Goal: Use online tool/utility: Utilize a website feature to perform a specific function

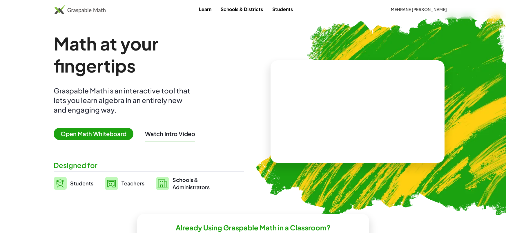
click at [89, 134] on span "Open Math Whiteboard" at bounding box center [94, 133] width 80 height 12
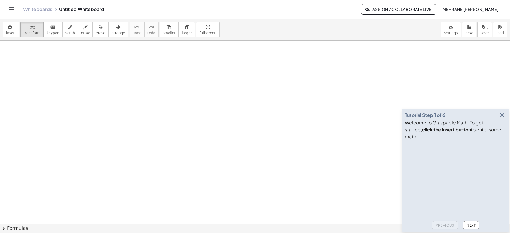
click at [502, 118] on icon "button" at bounding box center [502, 115] width 7 height 7
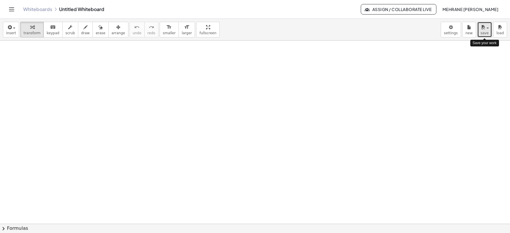
click at [489, 35] on button "save" at bounding box center [484, 30] width 15 height 16
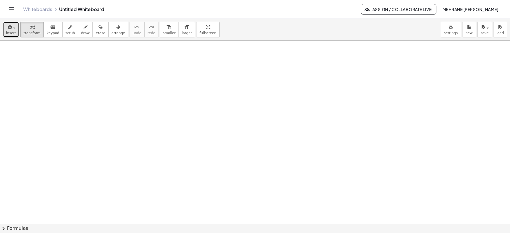
click at [13, 35] on span "insert" at bounding box center [11, 33] width 10 height 4
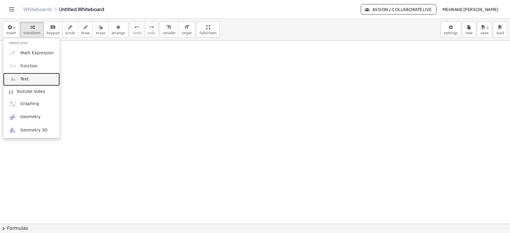
click at [16, 78] on img at bounding box center [12, 79] width 7 height 7
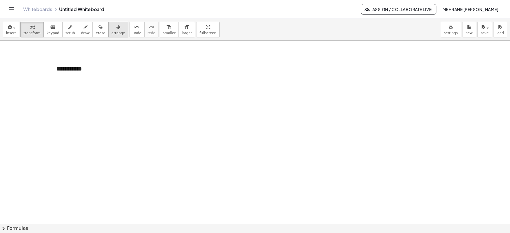
drag, startPoint x: 106, startPoint y: 31, endPoint x: 102, endPoint y: 36, distance: 6.4
click at [112, 31] on span "arrange" at bounding box center [119, 33] width 14 height 4
click at [11, 30] on div "button" at bounding box center [11, 26] width 10 height 7
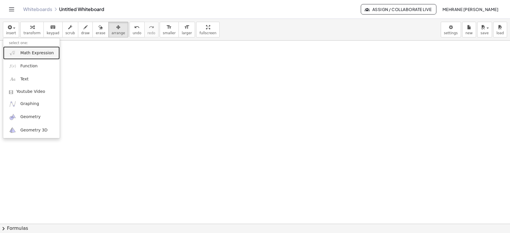
click at [22, 56] on span "Math Expression" at bounding box center [36, 53] width 33 height 6
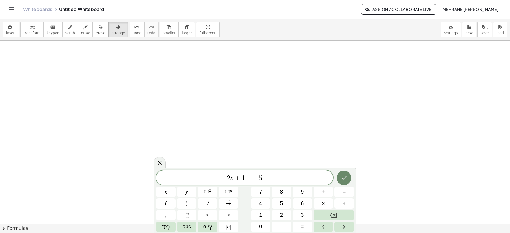
click at [343, 177] on icon "Done" at bounding box center [343, 177] width 7 height 7
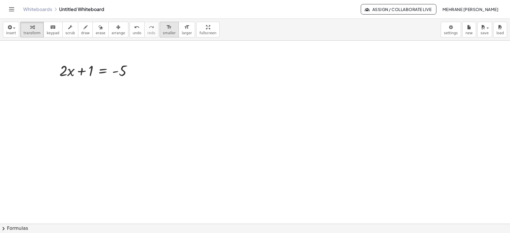
click at [163, 31] on span "smaller" at bounding box center [169, 33] width 13 height 4
click at [163, 32] on span "smaller" at bounding box center [169, 33] width 13 height 4
click at [64, 71] on div at bounding box center [67, 70] width 9 height 18
drag, startPoint x: 64, startPoint y: 70, endPoint x: 14, endPoint y: 59, distance: 51.0
click at [14, 59] on div at bounding box center [18, 59] width 9 height 18
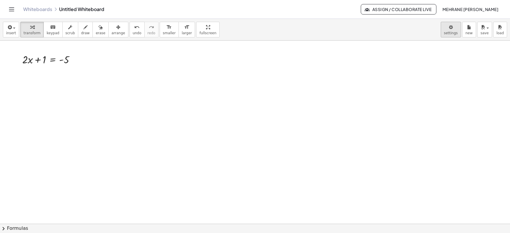
click at [454, 31] on body "**********" at bounding box center [255, 116] width 510 height 233
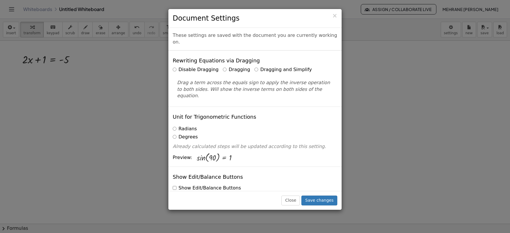
click at [260, 66] on label "Dragging and Simplify" at bounding box center [282, 69] width 57 height 7
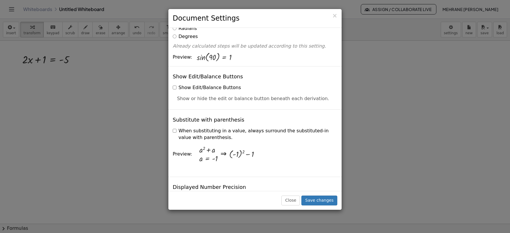
scroll to position [116, 0]
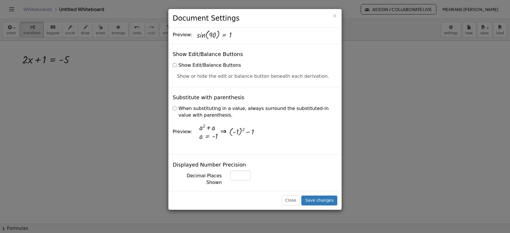
click at [220, 105] on label "When substituting in a value, always surround the substituted-in value with par…" at bounding box center [255, 111] width 165 height 13
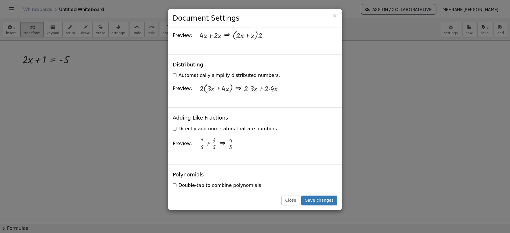
scroll to position [435, 0]
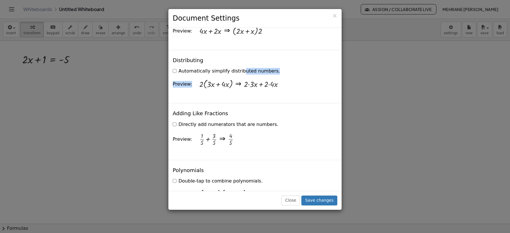
click at [219, 66] on div "Automatically simplify distributed numbers. Preview: · 2 · ( + · 3 · x + · 4 · …" at bounding box center [255, 80] width 165 height 28
click at [186, 68] on label "Automatically simplify distributed numbers." at bounding box center [226, 71] width 107 height 7
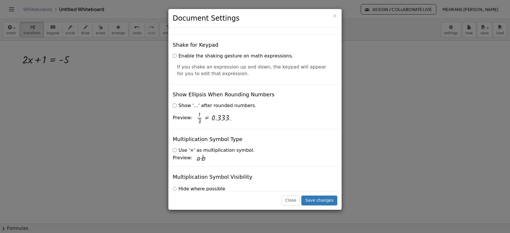
scroll to position [1385, 0]
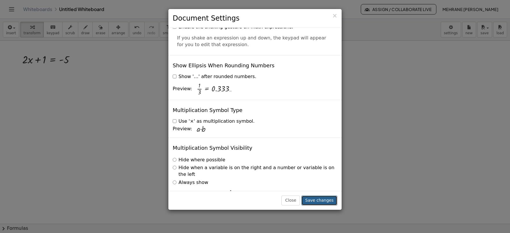
click at [322, 201] on button "Save changes" at bounding box center [319, 200] width 36 height 10
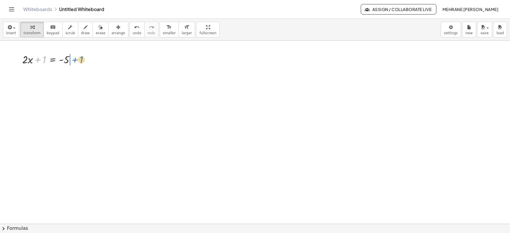
drag, startPoint x: 39, startPoint y: 58, endPoint x: 76, endPoint y: 58, distance: 36.8
click at [76, 58] on div at bounding box center [50, 59] width 63 height 15
click at [76, 75] on div at bounding box center [58, 73] width 79 height 15
drag, startPoint x: 37, startPoint y: 92, endPoint x: 67, endPoint y: 103, distance: 31.6
click at [64, 107] on div at bounding box center [58, 106] width 79 height 21
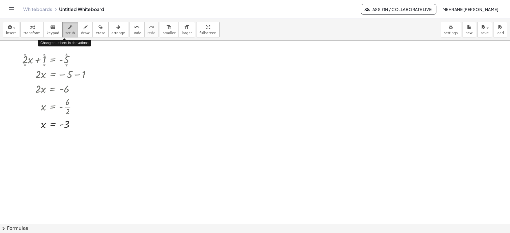
click at [67, 28] on div "button" at bounding box center [70, 26] width 10 height 7
drag, startPoint x: 25, startPoint y: 54, endPoint x: 28, endPoint y: 45, distance: 10.4
click at [77, 107] on div at bounding box center [76, 107] width 4 height 4
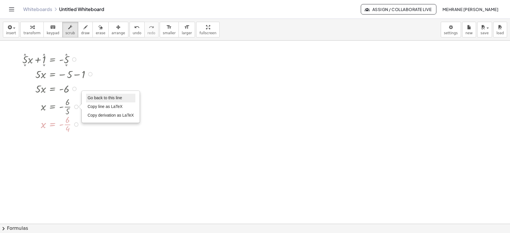
click at [90, 99] on span "Go back to this line" at bounding box center [104, 97] width 34 height 5
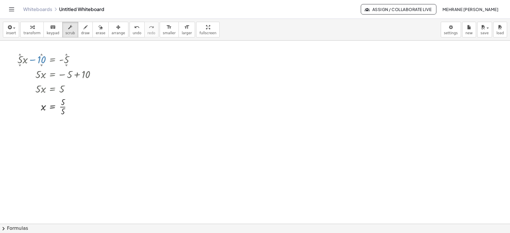
drag, startPoint x: 45, startPoint y: 64, endPoint x: 43, endPoint y: 87, distance: 23.0
click at [52, 59] on div "+ · 5 ▲ ▼ · x − 10 ▲ ▼ = - 5 ▲ ▼ · 5 · x = − 5 + 10 · 5 · x = 5 x = · 5 · 5 Go …" at bounding box center [52, 59] width 0 height 0
click at [65, 108] on div at bounding box center [58, 106] width 89 height 21
click at [64, 106] on div at bounding box center [58, 106] width 89 height 21
drag, startPoint x: 27, startPoint y: 31, endPoint x: 34, endPoint y: 45, distance: 15.6
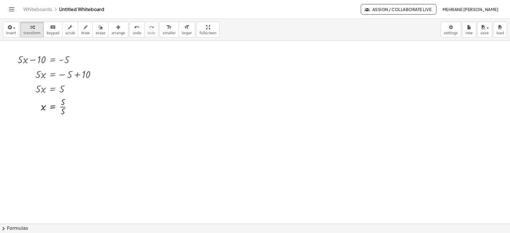
click at [27, 31] on span "transform" at bounding box center [31, 33] width 17 height 4
click at [64, 107] on div at bounding box center [58, 106] width 89 height 21
click at [67, 27] on div "button" at bounding box center [70, 26] width 10 height 7
drag, startPoint x: 66, startPoint y: 55, endPoint x: 70, endPoint y: 50, distance: 6.4
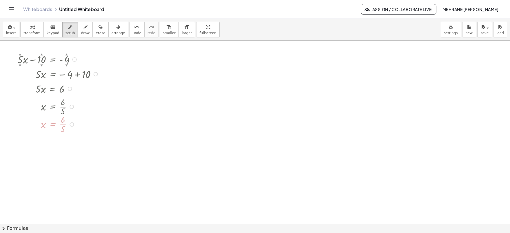
click at [73, 107] on div at bounding box center [72, 107] width 4 height 4
click at [88, 97] on span "Go back to this line" at bounding box center [100, 97] width 34 height 5
drag, startPoint x: 66, startPoint y: 54, endPoint x: 105, endPoint y: 45, distance: 39.8
click at [113, 28] on div "button" at bounding box center [119, 26] width 14 height 7
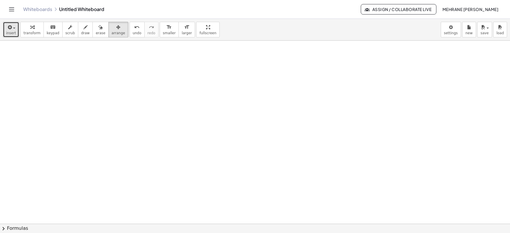
click at [8, 30] on icon "button" at bounding box center [9, 27] width 5 height 7
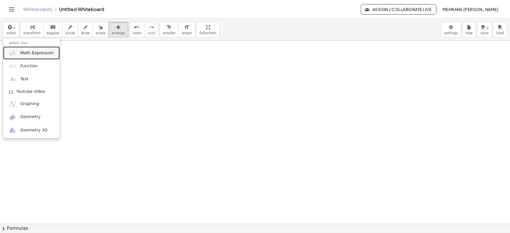
click at [36, 53] on span "Math Expression" at bounding box center [36, 53] width 33 height 6
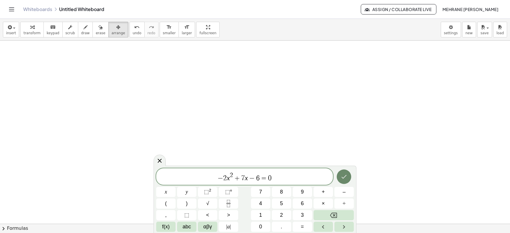
click at [343, 174] on icon "Done" at bounding box center [343, 176] width 7 height 7
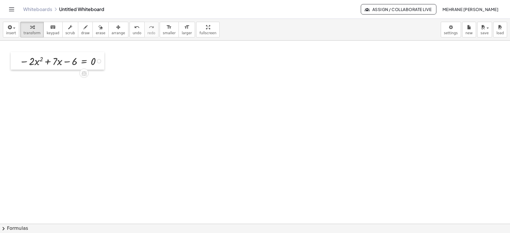
drag, startPoint x: 55, startPoint y: 68, endPoint x: 15, endPoint y: 61, distance: 40.6
click at [15, 61] on div at bounding box center [15, 61] width 9 height 18
click at [5, 227] on span "chevron_right" at bounding box center [3, 228] width 7 height 7
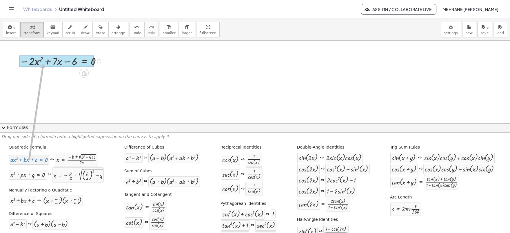
drag, startPoint x: 22, startPoint y: 159, endPoint x: 41, endPoint y: 67, distance: 93.8
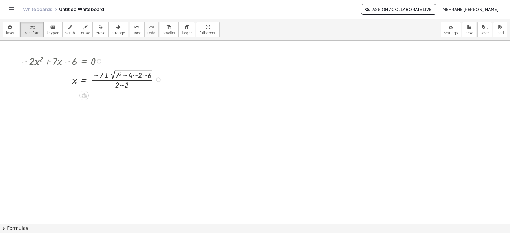
click at [118, 74] on div at bounding box center [92, 79] width 150 height 22
click at [118, 74] on div at bounding box center [93, 79] width 152 height 22
click at [135, 98] on div at bounding box center [93, 101] width 152 height 22
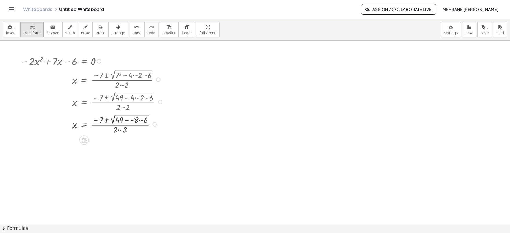
click at [140, 121] on div at bounding box center [93, 123] width 152 height 22
click at [126, 120] on div at bounding box center [93, 123] width 152 height 22
click at [117, 143] on div at bounding box center [93, 146] width 152 height 22
click at [102, 173] on div at bounding box center [93, 167] width 152 height 21
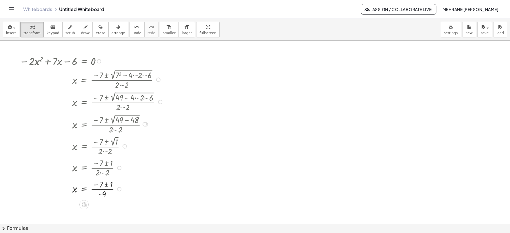
click at [106, 185] on div at bounding box center [93, 188] width 152 height 21
click at [54, 209] on div at bounding box center [46, 212] width 58 height 21
click at [41, 210] on div at bounding box center [39, 212] width 45 height 21
drag, startPoint x: 171, startPoint y: 158, endPoint x: 177, endPoint y: 134, distance: 25.1
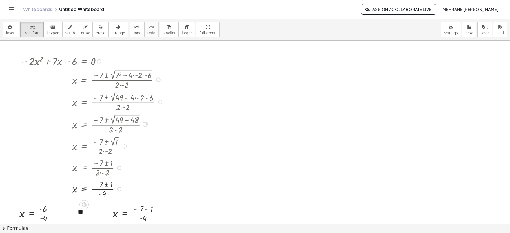
drag, startPoint x: 237, startPoint y: 140, endPoint x: 235, endPoint y: 125, distance: 14.9
drag, startPoint x: 235, startPoint y: 125, endPoint x: 111, endPoint y: 32, distance: 155.8
click at [116, 29] on icon "button" at bounding box center [118, 27] width 4 height 7
drag, startPoint x: 238, startPoint y: 154, endPoint x: 230, endPoint y: 121, distance: 33.8
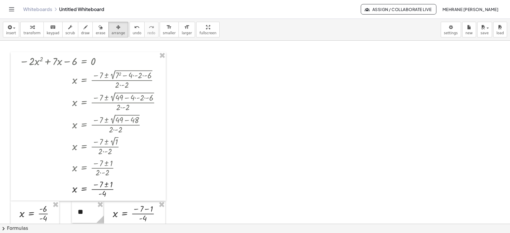
click at [32, 22] on div "**********" at bounding box center [255, 30] width 510 height 22
click at [33, 29] on div "button" at bounding box center [31, 26] width 17 height 7
click at [41, 212] on div at bounding box center [39, 212] width 45 height 21
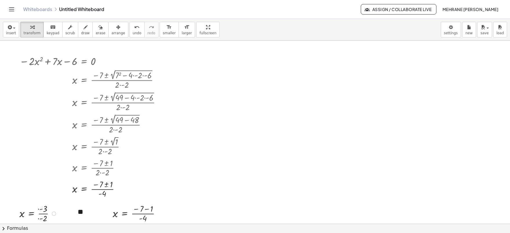
click at [41, 212] on div at bounding box center [39, 212] width 45 height 21
click at [145, 210] on div at bounding box center [139, 212] width 58 height 21
click at [145, 210] on div at bounding box center [133, 212] width 46 height 21
click at [136, 214] on div at bounding box center [133, 212] width 46 height 21
click at [67, 31] on span "scrub" at bounding box center [70, 33] width 10 height 4
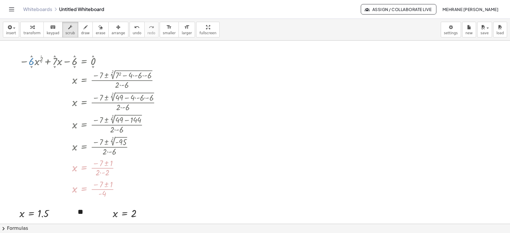
drag, startPoint x: 32, startPoint y: 65, endPoint x: 32, endPoint y: 77, distance: 11.9
click at [84, 61] on div "− · 6 ▲ ▼ · x 2 ▲ ▼ + · 7 ▲ ▼ · x − 6 ▲ ▼ = 0 ▲ ▼ x = · ( − 7 ± 2 √ ( + 7 2 − ·…" at bounding box center [84, 61] width 0 height 0
click at [112, 27] on div "button" at bounding box center [119, 26] width 14 height 7
click at [33, 32] on span "transform" at bounding box center [31, 33] width 17 height 4
click at [134, 147] on div at bounding box center [133, 146] width 4 height 4
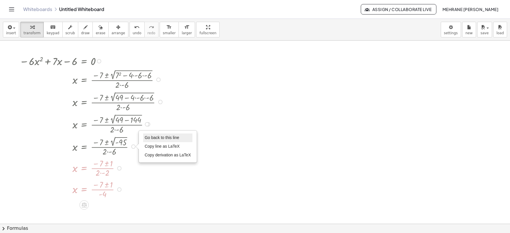
click at [156, 139] on span "Go back to this line" at bounding box center [162, 137] width 34 height 5
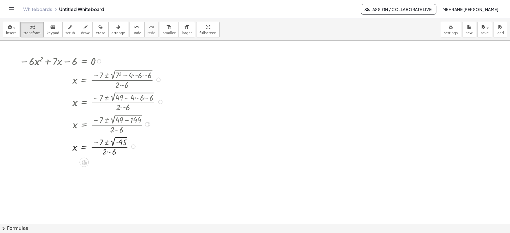
click at [148, 125] on div at bounding box center [147, 124] width 4 height 4
click at [147, 155] on div at bounding box center [93, 146] width 152 height 22
click at [65, 33] on span "scrub" at bounding box center [70, 33] width 10 height 4
drag, startPoint x: 75, startPoint y: 65, endPoint x: 77, endPoint y: 87, distance: 22.2
click at [84, 61] on div "− · 6 ▲ ▼ · x 2 ▲ ▼ + · 7 ▲ ▼ · x − 16 ▲ ▼ = 0 ▲ ▼ x = · ( − 7 ± 2 √ ( + 7 2 − …" at bounding box center [84, 61] width 0 height 0
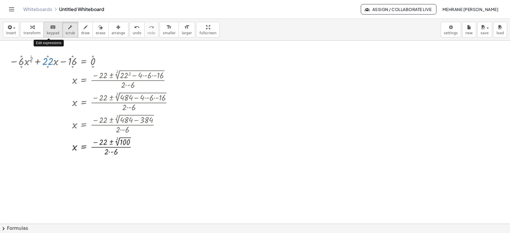
drag, startPoint x: 52, startPoint y: 56, endPoint x: 53, endPoint y: 29, distance: 27.5
click at [53, 29] on div "**********" at bounding box center [255, 126] width 510 height 214
click at [126, 140] on div at bounding box center [93, 146] width 174 height 22
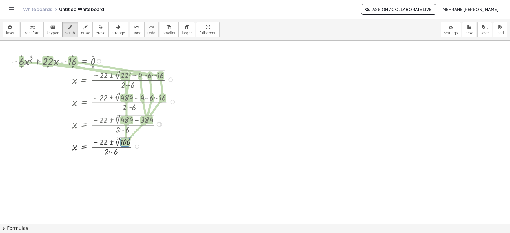
click at [126, 140] on div at bounding box center [93, 146] width 174 height 22
click at [35, 28] on div "button" at bounding box center [31, 26] width 17 height 7
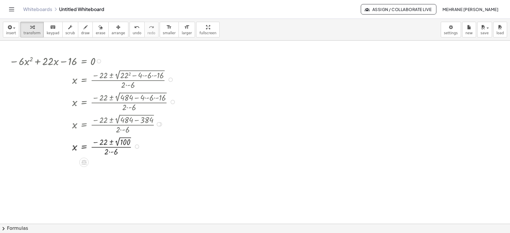
click at [123, 141] on div at bounding box center [93, 146] width 174 height 22
click at [123, 141] on div at bounding box center [93, 145] width 174 height 21
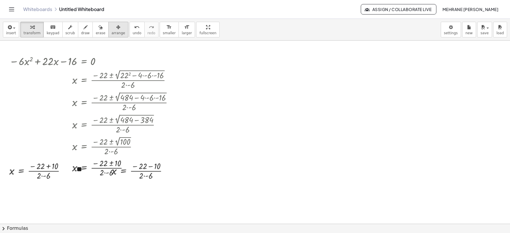
click at [111, 30] on button "arrange" at bounding box center [118, 30] width 20 height 16
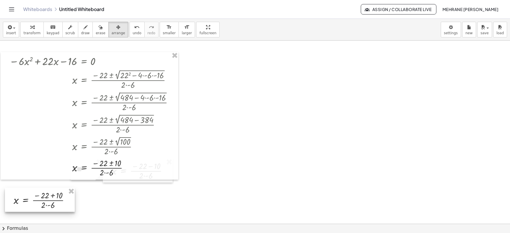
drag, startPoint x: 59, startPoint y: 182, endPoint x: 63, endPoint y: 211, distance: 29.6
click at [63, 211] on div at bounding box center [40, 199] width 70 height 24
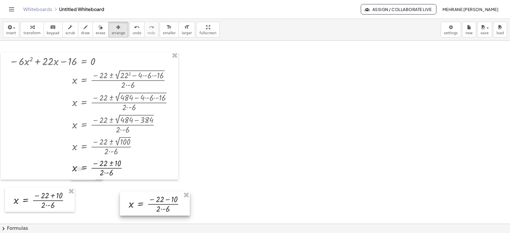
drag, startPoint x: 120, startPoint y: 181, endPoint x: 137, endPoint y: 214, distance: 37.2
click at [137, 214] on div at bounding box center [155, 203] width 70 height 24
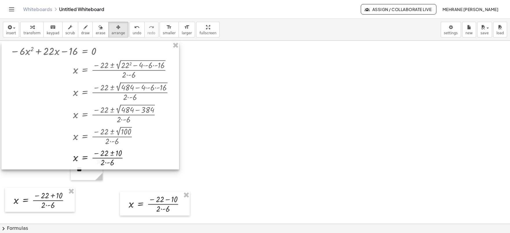
drag, startPoint x: 93, startPoint y: 180, endPoint x: 93, endPoint y: 169, distance: 11.3
click at [93, 169] on div at bounding box center [90, 105] width 178 height 127
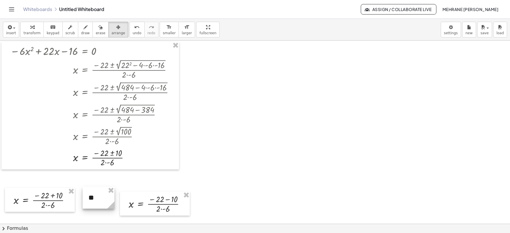
drag, startPoint x: 92, startPoint y: 175, endPoint x: 104, endPoint y: 203, distance: 30.8
click at [104, 203] on div at bounding box center [99, 198] width 32 height 22
click at [33, 29] on div "button" at bounding box center [31, 26] width 17 height 7
click at [48, 206] on div at bounding box center [44, 199] width 67 height 21
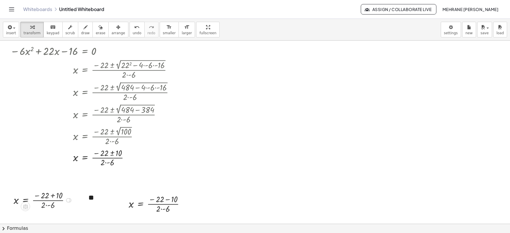
click at [48, 206] on div at bounding box center [44, 199] width 67 height 21
click at [162, 210] on div at bounding box center [159, 203] width 67 height 21
click at [112, 27] on div "button" at bounding box center [119, 26] width 14 height 7
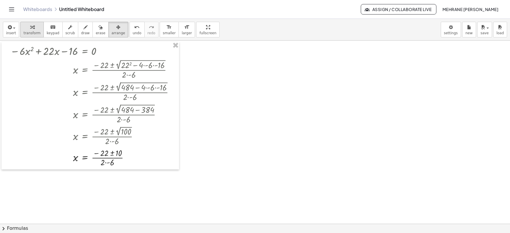
click at [26, 32] on span "transform" at bounding box center [31, 33] width 17 height 4
click at [108, 164] on div at bounding box center [94, 157] width 174 height 21
click at [113, 175] on div at bounding box center [94, 178] width 174 height 21
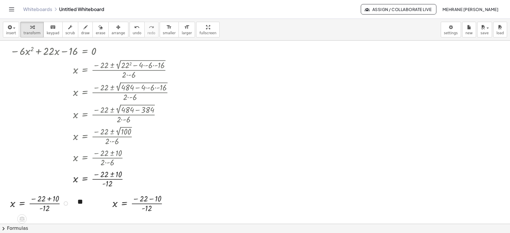
click at [50, 200] on div at bounding box center [40, 202] width 67 height 21
click at [50, 200] on div at bounding box center [31, 202] width 48 height 21
click at [39, 207] on div at bounding box center [31, 202] width 48 height 21
click at [39, 207] on div at bounding box center [26, 203] width 38 height 14
click at [149, 199] on div at bounding box center [143, 202] width 67 height 21
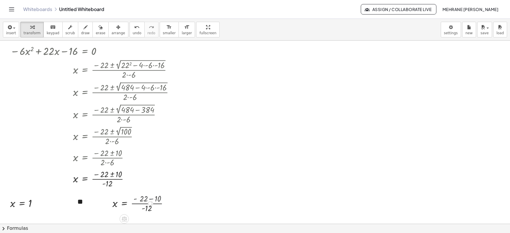
click at [149, 199] on div at bounding box center [135, 202] width 50 height 21
click at [136, 203] on div at bounding box center [135, 202] width 50 height 21
click at [136, 203] on div at bounding box center [133, 202] width 46 height 21
drag, startPoint x: 110, startPoint y: 33, endPoint x: 113, endPoint y: 35, distance: 3.3
click at [112, 33] on span "arrange" at bounding box center [119, 33] width 14 height 4
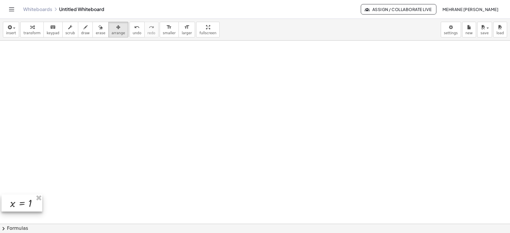
drag, startPoint x: 39, startPoint y: 200, endPoint x: 43, endPoint y: 200, distance: 4.1
click at [454, 30] on body "**********" at bounding box center [255, 116] width 510 height 233
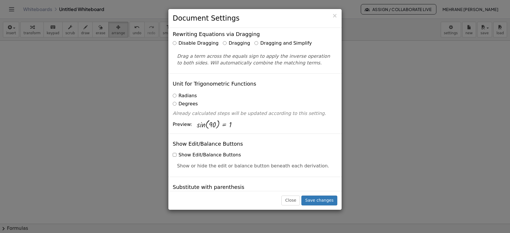
scroll to position [0, 0]
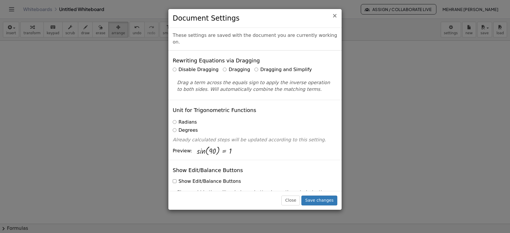
click at [335, 17] on span "×" at bounding box center [334, 15] width 5 height 7
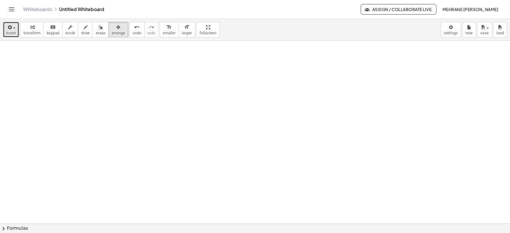
drag, startPoint x: 9, startPoint y: 32, endPoint x: 12, endPoint y: 34, distance: 4.3
click at [9, 32] on span "insert" at bounding box center [11, 33] width 10 height 4
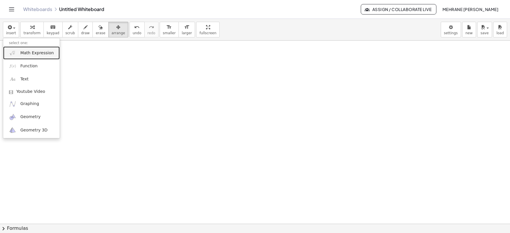
click at [42, 53] on span "Math Expression" at bounding box center [36, 53] width 33 height 6
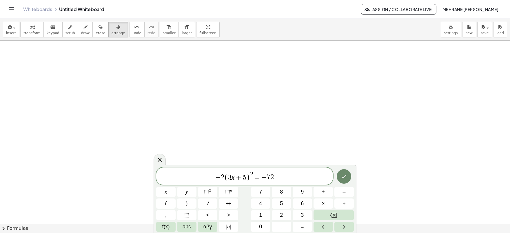
click at [348, 175] on button "Done" at bounding box center [344, 176] width 14 height 14
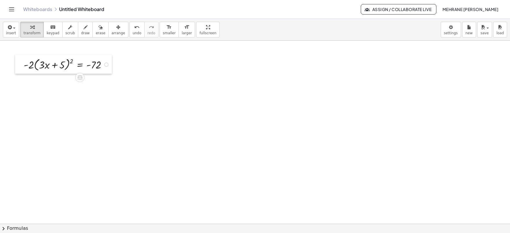
drag, startPoint x: 52, startPoint y: 72, endPoint x: 17, endPoint y: 68, distance: 35.3
click at [17, 68] on div at bounding box center [19, 63] width 9 height 19
drag, startPoint x: 30, startPoint y: 66, endPoint x: 101, endPoint y: 77, distance: 71.4
click at [94, 83] on div at bounding box center [68, 82] width 94 height 21
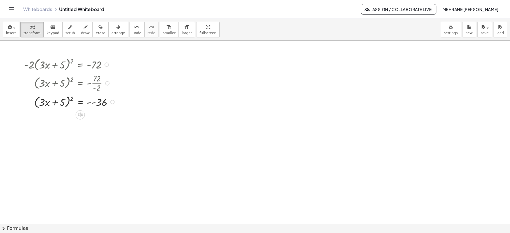
click at [92, 101] on div at bounding box center [70, 101] width 99 height 16
drag, startPoint x: 73, startPoint y: 114, endPoint x: 100, endPoint y: 113, distance: 27.3
click at [100, 113] on div at bounding box center [70, 118] width 99 height 16
click at [102, 137] on div at bounding box center [72, 134] width 103 height 16
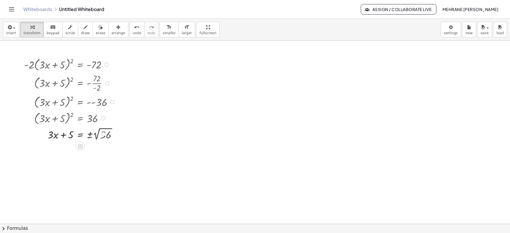
click at [102, 137] on div at bounding box center [70, 133] width 99 height 15
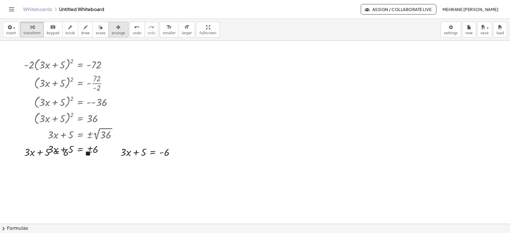
click at [112, 28] on div "button" at bounding box center [119, 26] width 14 height 7
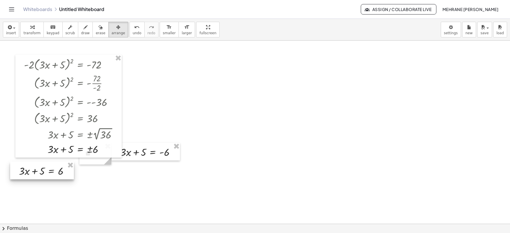
drag, startPoint x: 60, startPoint y: 159, endPoint x: 55, endPoint y: 180, distance: 21.5
click at [55, 179] on div at bounding box center [42, 170] width 64 height 18
drag, startPoint x: 91, startPoint y: 162, endPoint x: 93, endPoint y: 177, distance: 15.8
click at [93, 177] on div at bounding box center [98, 169] width 32 height 22
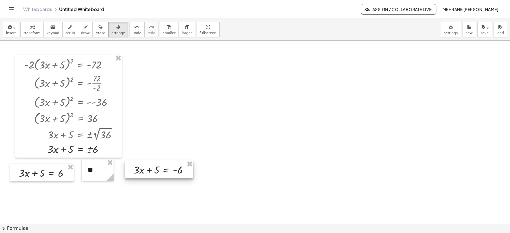
drag, startPoint x: 143, startPoint y: 158, endPoint x: 157, endPoint y: 176, distance: 22.4
click at [157, 176] on div at bounding box center [159, 169] width 68 height 18
drag, startPoint x: 31, startPoint y: 31, endPoint x: 37, endPoint y: 49, distance: 19.1
click at [31, 31] on span "transform" at bounding box center [31, 33] width 17 height 4
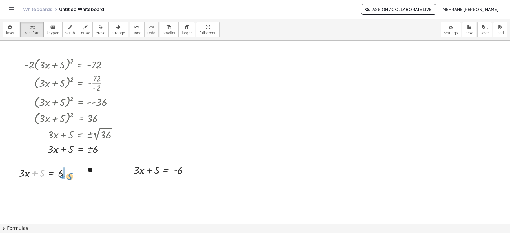
drag, startPoint x: 39, startPoint y: 175, endPoint x: 66, endPoint y: 175, distance: 27.5
click at [66, 175] on div at bounding box center [46, 172] width 61 height 15
click at [69, 175] on div at bounding box center [61, 172] width 61 height 15
drag, startPoint x: 37, startPoint y: 190, endPoint x: 60, endPoint y: 202, distance: 25.7
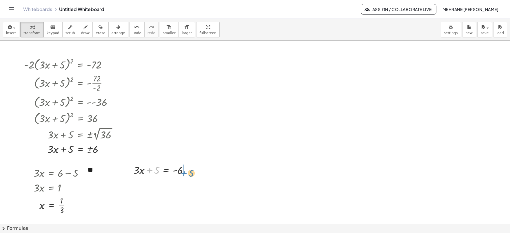
drag, startPoint x: 150, startPoint y: 173, endPoint x: 185, endPoint y: 175, distance: 34.8
click at [185, 175] on div at bounding box center [163, 169] width 65 height 15
click at [192, 185] on div at bounding box center [172, 184] width 83 height 15
click at [192, 185] on div at bounding box center [164, 184] width 67 height 15
drag, startPoint x: 152, startPoint y: 202, endPoint x: 184, endPoint y: 213, distance: 33.4
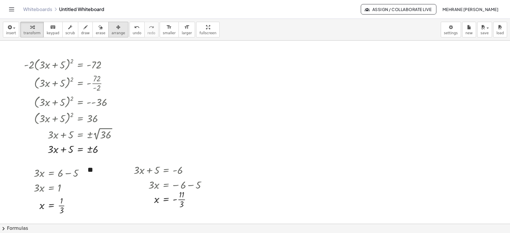
drag, startPoint x: 111, startPoint y: 27, endPoint x: 109, endPoint y: 37, distance: 10.6
click at [112, 27] on div "button" at bounding box center [119, 26] width 14 height 7
drag, startPoint x: 102, startPoint y: 178, endPoint x: 113, endPoint y: 196, distance: 20.7
click at [113, 196] on div at bounding box center [108, 187] width 32 height 22
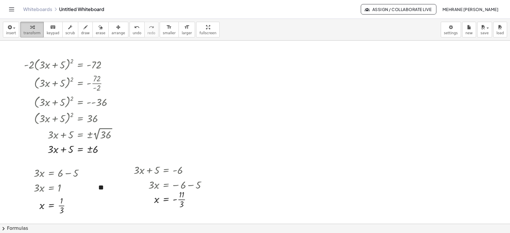
click at [32, 33] on span "transform" at bounding box center [31, 33] width 17 height 4
click at [65, 32] on span "scrub" at bounding box center [70, 33] width 10 height 4
drag, startPoint x: 62, startPoint y: 70, endPoint x: 64, endPoint y: 83, distance: 13.4
click at [80, 65] on div "· - 2 ▲ ▼ · ( + · 3 ▲ ▼ · x + 1 ▲ ▼ ) 2 ▲ ▼ = - 72 ▲ ▼ ( + · 3 · x + 1 ) 2 = - …" at bounding box center [80, 65] width 0 height 0
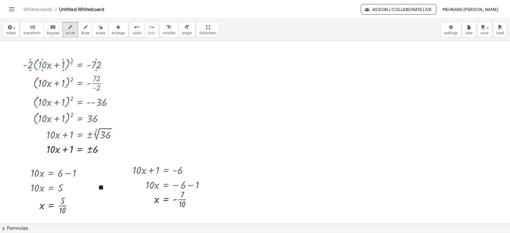
drag, startPoint x: 44, startPoint y: 61, endPoint x: 47, endPoint y: 43, distance: 18.2
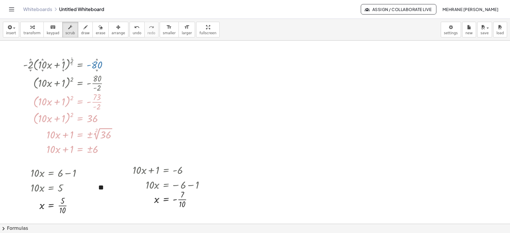
drag, startPoint x: 97, startPoint y: 70, endPoint x: 107, endPoint y: 89, distance: 21.6
click at [80, 65] on div "· - 2 ▲ ▼ · ( + · 10 ▲ ▼ · x + 1 ▲ ▼ ) 2 ▲ ▼ = - 80 ▲ ▼ ( + · 10 · x + 1 ) 2 = …" at bounding box center [80, 65] width 0 height 0
drag, startPoint x: 109, startPoint y: 29, endPoint x: 110, endPoint y: 33, distance: 4.2
click at [116, 29] on icon "button" at bounding box center [118, 27] width 4 height 7
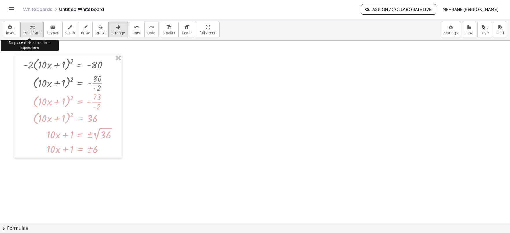
click at [33, 32] on span "transform" at bounding box center [31, 33] width 17 height 4
click at [109, 83] on div at bounding box center [108, 83] width 4 height 4
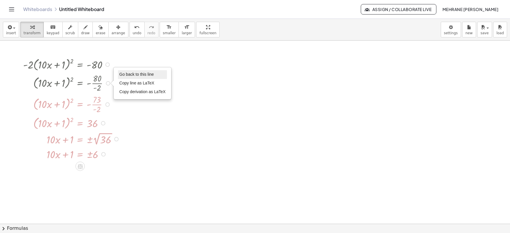
click at [141, 76] on span "Go back to this line" at bounding box center [136, 74] width 34 height 5
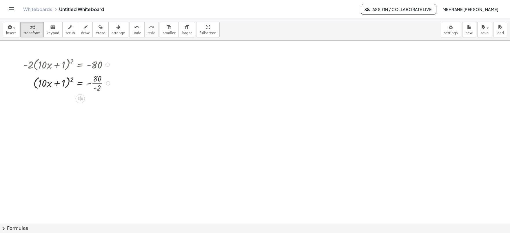
click at [90, 84] on div at bounding box center [68, 82] width 96 height 21
click at [98, 85] on div at bounding box center [68, 82] width 96 height 21
click at [98, 85] on div at bounding box center [69, 82] width 99 height 16
click at [94, 104] on div at bounding box center [69, 101] width 99 height 16
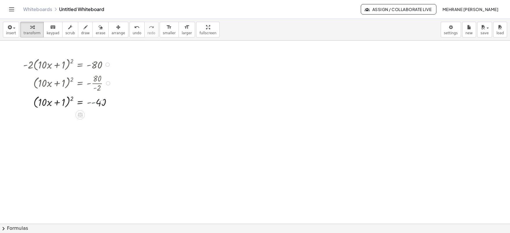
click at [94, 104] on div at bounding box center [68, 101] width 96 height 16
drag, startPoint x: 71, startPoint y: 114, endPoint x: 101, endPoint y: 117, distance: 29.4
click at [101, 117] on div at bounding box center [69, 118] width 99 height 16
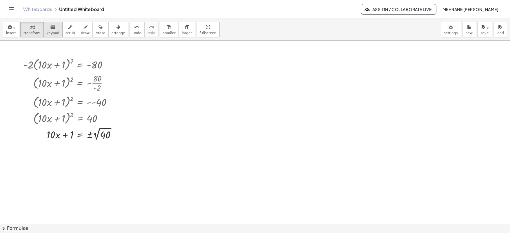
click at [54, 33] on span "keypad" at bounding box center [53, 33] width 13 height 4
click at [106, 137] on div at bounding box center [105, 134] width 11 height 11
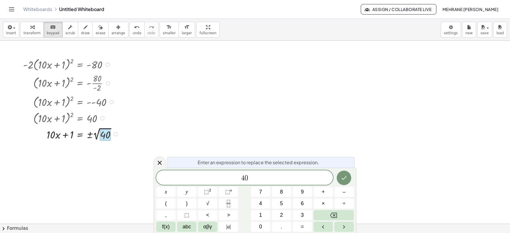
click at [106, 137] on div at bounding box center [105, 134] width 11 height 11
drag, startPoint x: 254, startPoint y: 178, endPoint x: 242, endPoint y: 178, distance: 12.5
click at [242, 178] on span "4 0" at bounding box center [244, 178] width 177 height 8
click at [318, 204] on button "×" at bounding box center [322, 203] width 19 height 10
click at [345, 174] on icon "Done" at bounding box center [343, 177] width 7 height 7
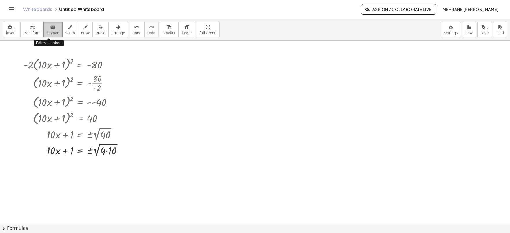
click at [51, 34] on span "keypad" at bounding box center [53, 33] width 13 height 4
click at [30, 30] on icon "button" at bounding box center [32, 27] width 4 height 7
click at [96, 153] on div at bounding box center [74, 149] width 109 height 16
drag, startPoint x: 98, startPoint y: 150, endPoint x: 95, endPoint y: 149, distance: 3.2
click at [95, 149] on div at bounding box center [74, 149] width 109 height 16
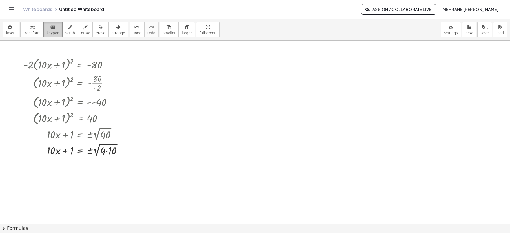
click at [50, 30] on icon "keyboard" at bounding box center [53, 27] width 6 height 7
click at [98, 152] on div at bounding box center [74, 149] width 109 height 16
click at [98, 151] on div at bounding box center [74, 149] width 109 height 16
drag, startPoint x: 97, startPoint y: 153, endPoint x: 125, endPoint y: 155, distance: 27.9
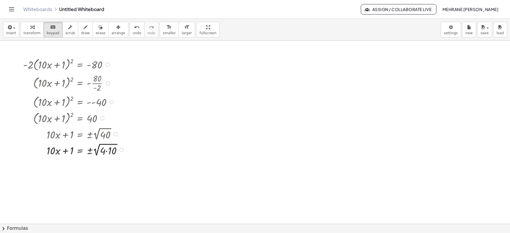
click at [125, 155] on div at bounding box center [74, 149] width 109 height 16
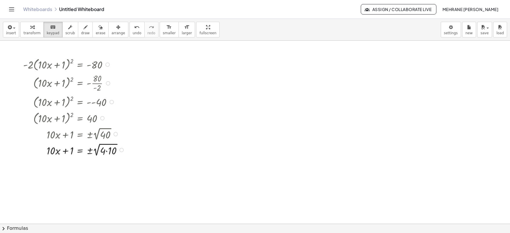
click at [97, 150] on div at bounding box center [74, 149] width 109 height 16
click at [95, 151] on div at bounding box center [74, 149] width 109 height 16
click at [98, 153] on div at bounding box center [74, 149] width 109 height 16
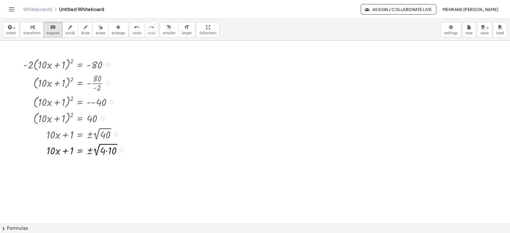
click at [98, 153] on div at bounding box center [74, 149] width 109 height 16
click at [99, 154] on div at bounding box center [74, 149] width 109 height 16
click at [97, 155] on div at bounding box center [74, 149] width 109 height 16
drag, startPoint x: 97, startPoint y: 155, endPoint x: 113, endPoint y: 155, distance: 15.9
click at [80, 150] on div "+ · 10 · x + 1 2 = ± √ ( · 4 · 10 )" at bounding box center [80, 150] width 0 height 0
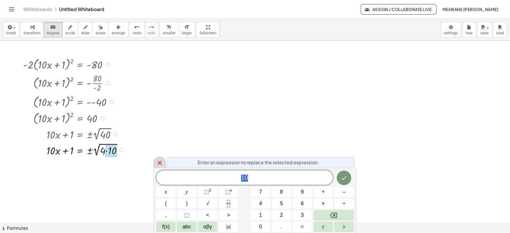
click at [163, 160] on icon at bounding box center [159, 162] width 7 height 7
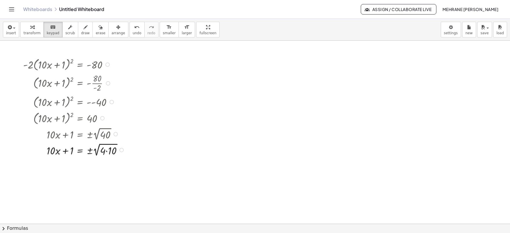
click at [99, 144] on div at bounding box center [74, 149] width 109 height 16
click at [100, 145] on div at bounding box center [74, 149] width 109 height 16
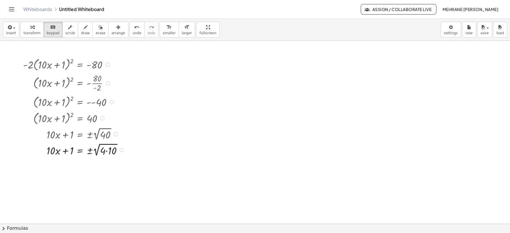
click at [100, 145] on div at bounding box center [74, 149] width 109 height 16
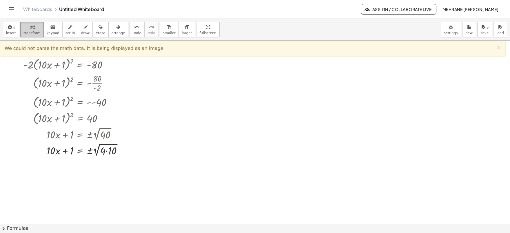
click at [39, 26] on button "transform" at bounding box center [31, 30] width 23 height 16
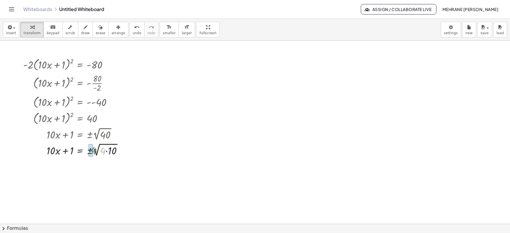
drag, startPoint x: 103, startPoint y: 154, endPoint x: 94, endPoint y: 154, distance: 9.3
click at [94, 154] on div at bounding box center [74, 149] width 109 height 16
click at [103, 169] on div at bounding box center [77, 165] width 114 height 16
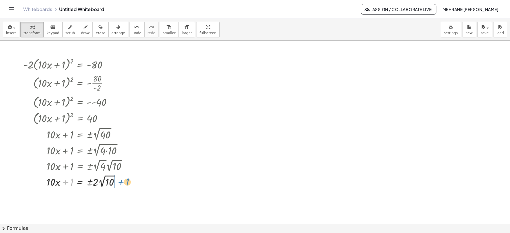
drag, startPoint x: 69, startPoint y: 183, endPoint x: 124, endPoint y: 183, distance: 55.0
click at [124, 183] on div at bounding box center [77, 181] width 114 height 16
click at [91, 198] on div at bounding box center [80, 197] width 121 height 16
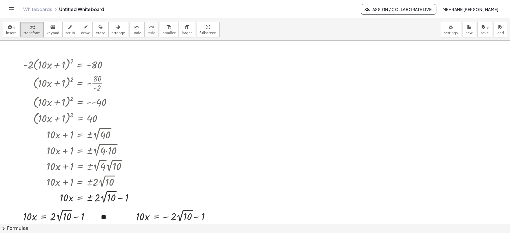
drag, startPoint x: 242, startPoint y: 156, endPoint x: 241, endPoint y: 171, distance: 14.8
drag, startPoint x: 240, startPoint y: 186, endPoint x: 247, endPoint y: 127, distance: 59.4
drag, startPoint x: 27, startPoint y: 217, endPoint x: 63, endPoint y: 227, distance: 37.7
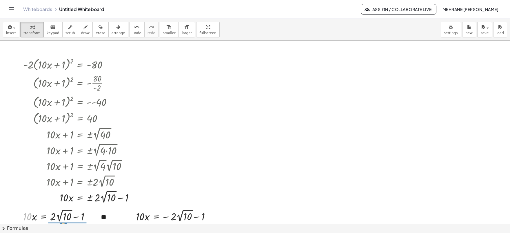
click at [63, 227] on div "**********" at bounding box center [255, 126] width 510 height 214
drag, startPoint x: 140, startPoint y: 218, endPoint x: 188, endPoint y: 229, distance: 49.8
click at [188, 229] on div "**********" at bounding box center [255, 126] width 510 height 214
click at [166, 27] on icon "format_size" at bounding box center [169, 27] width 6 height 7
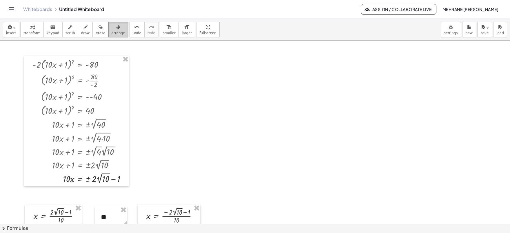
click at [113, 27] on div "button" at bounding box center [119, 26] width 14 height 7
drag, startPoint x: 61, startPoint y: 211, endPoint x: 60, endPoint y: 194, distance: 16.5
click at [60, 194] on div at bounding box center [52, 198] width 57 height 21
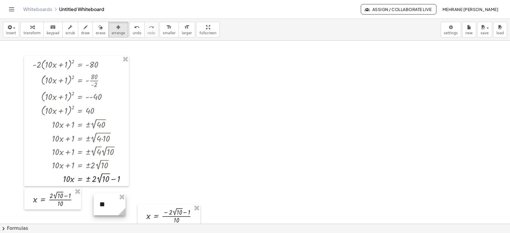
drag, startPoint x: 110, startPoint y: 216, endPoint x: 107, endPoint y: 201, distance: 15.0
click at [107, 201] on div at bounding box center [110, 204] width 32 height 22
drag, startPoint x: 152, startPoint y: 217, endPoint x: 149, endPoint y: 202, distance: 15.5
click at [149, 202] on div at bounding box center [165, 199] width 63 height 21
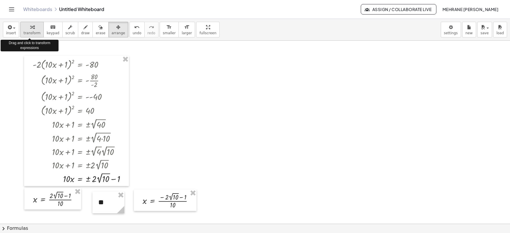
click at [26, 27] on div "button" at bounding box center [31, 26] width 17 height 7
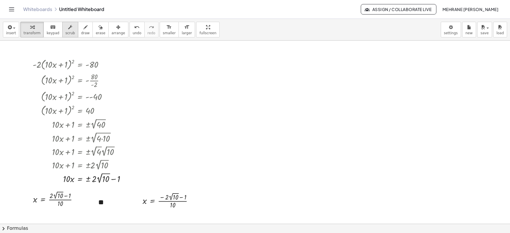
click at [68, 30] on icon "button" at bounding box center [70, 27] width 4 height 7
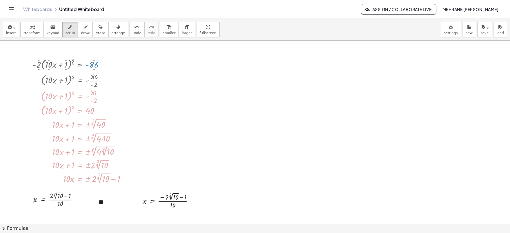
drag, startPoint x: 94, startPoint y: 69, endPoint x: 97, endPoint y: 85, distance: 16.3
click at [80, 65] on div "· - 2 ▲ ▼ · ( + · 10 ▲ ▼ · x + 1 ▲ ▼ ) 2 ▲ ▼ = - 86 ▲ ▼ ( + · 10 · x + 1 ) 2 = …" at bounding box center [80, 65] width 0 height 0
click at [116, 30] on icon "button" at bounding box center [118, 27] width 4 height 7
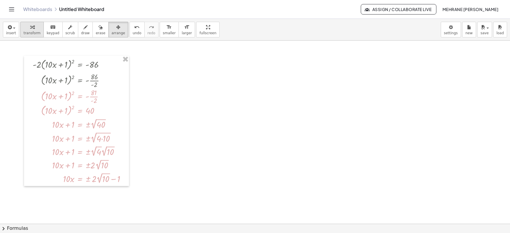
click at [30, 31] on span "transform" at bounding box center [31, 33] width 17 height 4
click at [103, 80] on div at bounding box center [104, 81] width 4 height 4
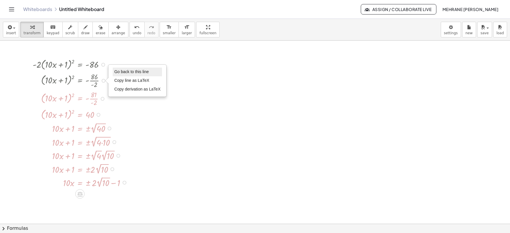
click at [127, 72] on span "Go back to this line" at bounding box center [131, 71] width 34 height 5
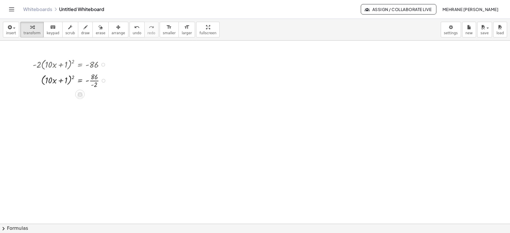
click at [90, 81] on div at bounding box center [71, 80] width 83 height 18
click at [90, 96] on div at bounding box center [73, 96] width 86 height 14
click at [90, 96] on div at bounding box center [71, 96] width 83 height 14
drag, startPoint x: 72, startPoint y: 106, endPoint x: 88, endPoint y: 109, distance: 15.9
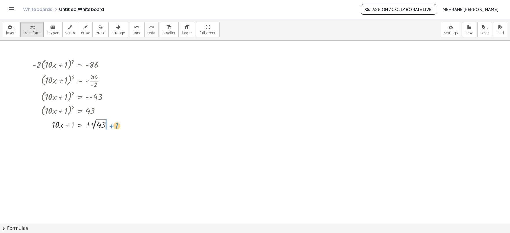
drag, startPoint x: 70, startPoint y: 124, endPoint x: 115, endPoint y: 125, distance: 44.3
click at [115, 125] on div at bounding box center [74, 123] width 89 height 13
drag, startPoint x: 68, startPoint y: 138, endPoint x: 99, endPoint y: 149, distance: 33.3
click at [91, 150] on div at bounding box center [80, 153] width 101 height 19
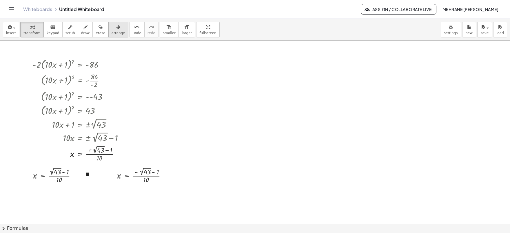
click at [116, 25] on icon "button" at bounding box center [118, 27] width 4 height 7
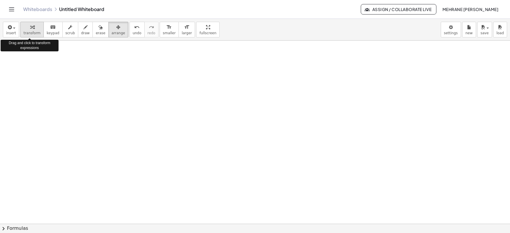
click at [32, 29] on div "button" at bounding box center [31, 26] width 17 height 7
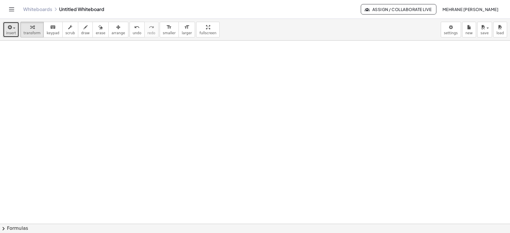
click at [12, 28] on span "button" at bounding box center [12, 28] width 1 height 4
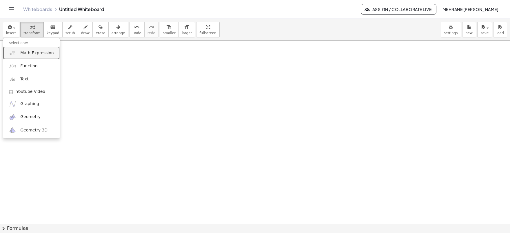
click at [41, 47] on link "Math Expression" at bounding box center [31, 52] width 56 height 13
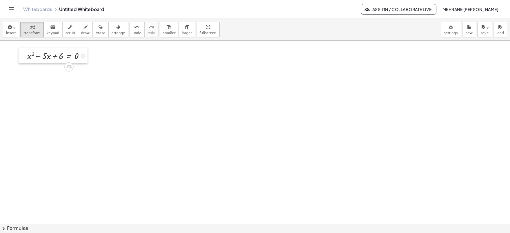
drag, startPoint x: 54, startPoint y: 68, endPoint x: 22, endPoint y: 56, distance: 34.1
click at [22, 56] on div at bounding box center [23, 56] width 9 height 16
click at [3, 229] on span "chevron_right" at bounding box center [3, 228] width 7 height 7
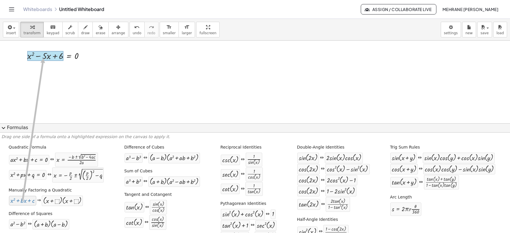
drag, startPoint x: 22, startPoint y: 203, endPoint x: 42, endPoint y: 58, distance: 146.0
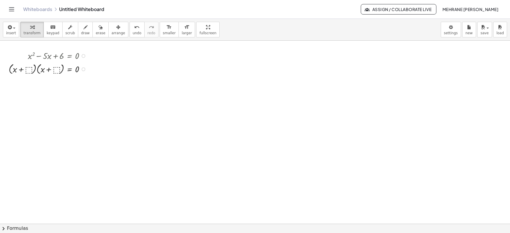
click at [29, 69] on div at bounding box center [49, 69] width 86 height 14
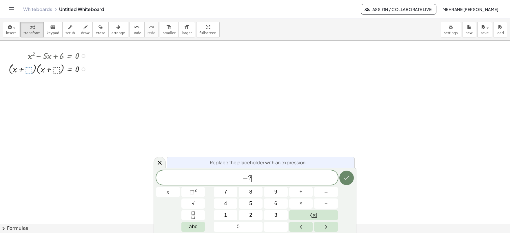
click at [348, 175] on icon "Done" at bounding box center [346, 177] width 7 height 7
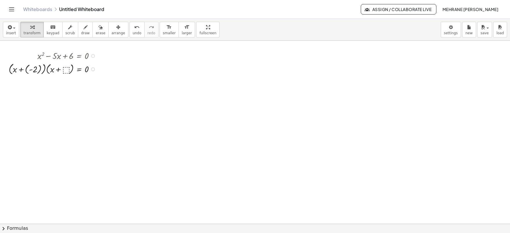
click at [65, 68] on div at bounding box center [54, 68] width 96 height 15
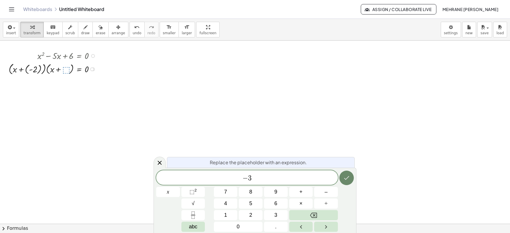
click at [349, 178] on icon "Done" at bounding box center [346, 177] width 7 height 7
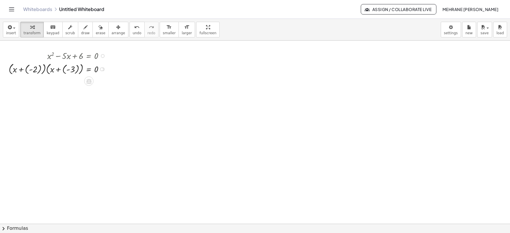
click at [25, 70] on div at bounding box center [59, 68] width 106 height 15
click at [25, 70] on div at bounding box center [65, 68] width 94 height 15
click at [61, 85] on div at bounding box center [59, 83] width 106 height 15
click at [67, 84] on div at bounding box center [53, 83] width 118 height 15
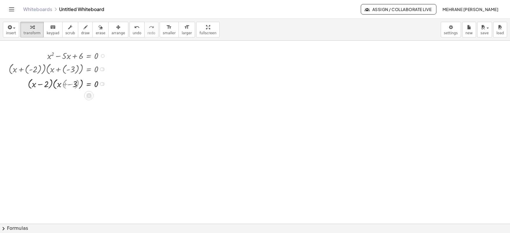
click at [67, 84] on div at bounding box center [59, 83] width 106 height 14
click at [12, 34] on span "insert" at bounding box center [11, 33] width 10 height 4
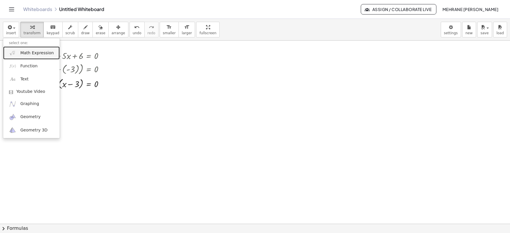
click at [28, 54] on span "Math Expression" at bounding box center [36, 53] width 33 height 6
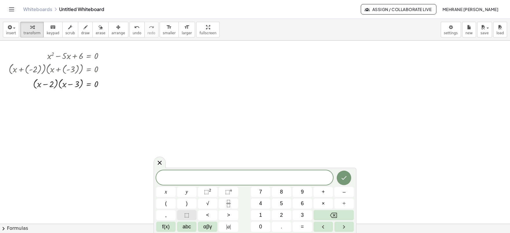
click at [189, 211] on span "⬚" at bounding box center [186, 215] width 5 height 8
click at [347, 174] on button "Done" at bounding box center [344, 177] width 14 height 14
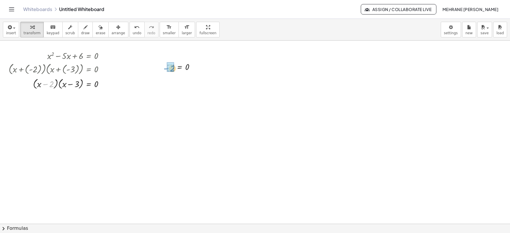
drag, startPoint x: 45, startPoint y: 87, endPoint x: 166, endPoint y: 71, distance: 121.9
drag, startPoint x: 36, startPoint y: 84, endPoint x: 59, endPoint y: 90, distance: 23.6
click at [59, 90] on div at bounding box center [59, 83] width 106 height 14
click at [34, 85] on div at bounding box center [59, 83] width 106 height 14
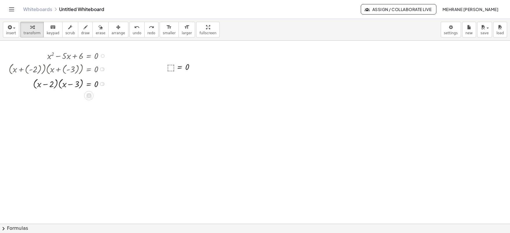
click at [27, 81] on div at bounding box center [59, 83] width 106 height 14
drag, startPoint x: 37, startPoint y: 84, endPoint x: 53, endPoint y: 86, distance: 15.4
click at [53, 86] on div at bounding box center [59, 83] width 106 height 14
drag, startPoint x: 52, startPoint y: 86, endPoint x: 174, endPoint y: 67, distance: 124.3
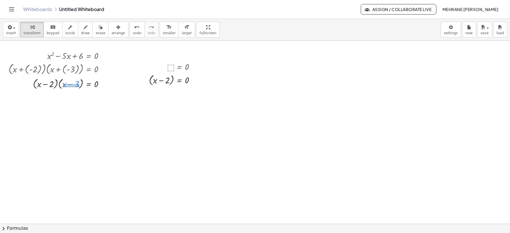
drag, startPoint x: 63, startPoint y: 84, endPoint x: 79, endPoint y: 87, distance: 16.1
click at [79, 87] on div at bounding box center [59, 83] width 106 height 14
drag, startPoint x: 76, startPoint y: 85, endPoint x: 174, endPoint y: 69, distance: 99.1
drag, startPoint x: 63, startPoint y: 83, endPoint x: 80, endPoint y: 87, distance: 17.2
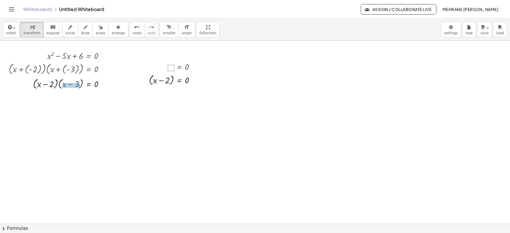
click at [80, 87] on div at bounding box center [59, 83] width 106 height 14
drag, startPoint x: 73, startPoint y: 85, endPoint x: 172, endPoint y: 68, distance: 100.8
click at [14, 35] on button "insert" at bounding box center [11, 30] width 16 height 16
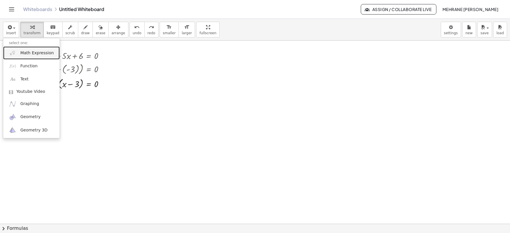
click at [17, 53] on link "Math Expression" at bounding box center [31, 52] width 56 height 13
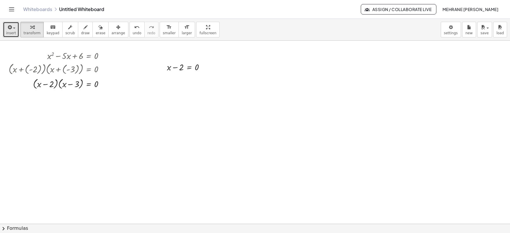
click at [15, 31] on button "insert" at bounding box center [11, 30] width 16 height 16
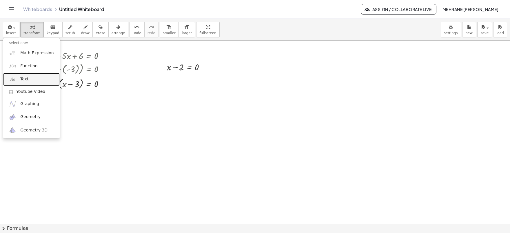
click at [32, 79] on link "Text" at bounding box center [31, 79] width 56 height 13
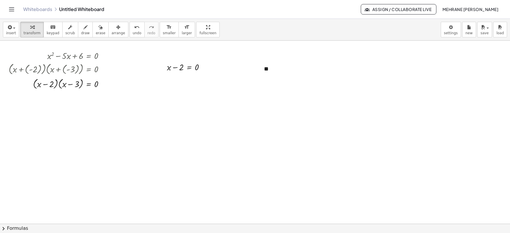
drag, startPoint x: 262, startPoint y: 69, endPoint x: 217, endPoint y: 66, distance: 44.4
click at [217, 66] on div at bounding box center [217, 66] width 6 height 20
click at [287, 68] on div "**" at bounding box center [257, 66] width 87 height 20
click at [112, 33] on span "arrange" at bounding box center [119, 33] width 14 height 4
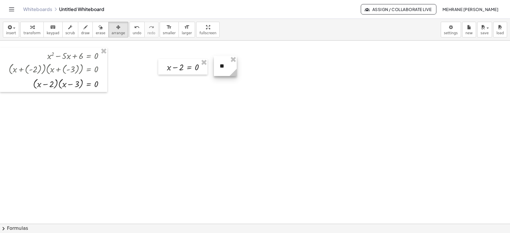
drag, startPoint x: 299, startPoint y: 75, endPoint x: 235, endPoint y: 74, distance: 64.0
click at [235, 74] on icon at bounding box center [232, 72] width 7 height 7
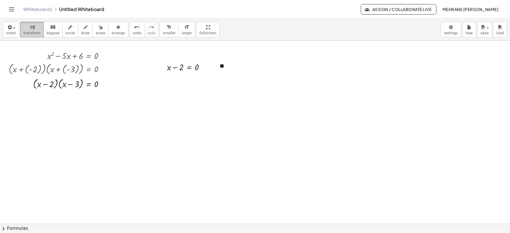
click at [31, 31] on span "transform" at bounding box center [31, 33] width 17 height 4
click at [8, 31] on button "insert" at bounding box center [11, 30] width 16 height 16
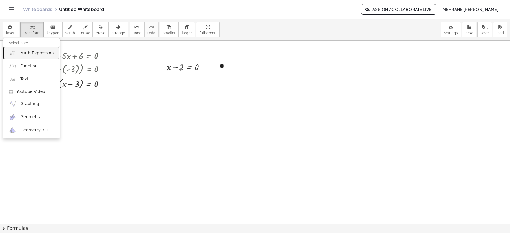
drag, startPoint x: 20, startPoint y: 53, endPoint x: 32, endPoint y: 59, distance: 13.9
click at [20, 53] on link "Math Expression" at bounding box center [31, 52] width 56 height 13
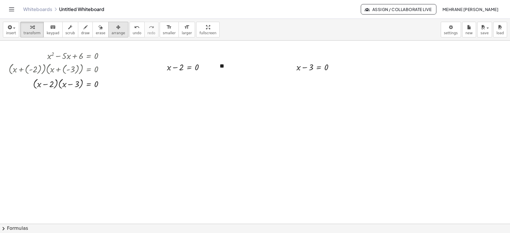
click at [116, 30] on icon "button" at bounding box center [118, 27] width 4 height 7
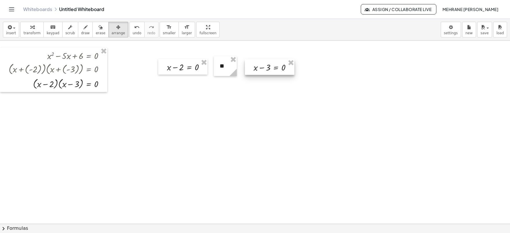
drag, startPoint x: 294, startPoint y: 68, endPoint x: 251, endPoint y: 68, distance: 42.9
click at [251, 68] on div at bounding box center [270, 67] width 50 height 16
click at [24, 32] on span "transform" at bounding box center [31, 33] width 17 height 4
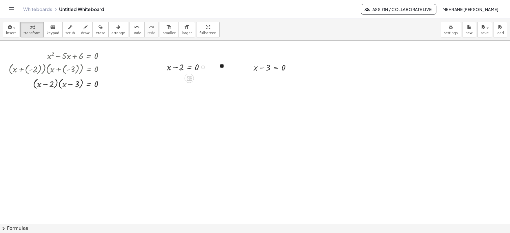
click at [176, 68] on div at bounding box center [188, 66] width 48 height 13
drag, startPoint x: 176, startPoint y: 68, endPoint x: 179, endPoint y: 71, distance: 4.7
click at [179, 71] on div at bounding box center [188, 66] width 48 height 13
drag, startPoint x: 180, startPoint y: 68, endPoint x: 198, endPoint y: 69, distance: 18.3
click at [198, 69] on div at bounding box center [188, 66] width 48 height 13
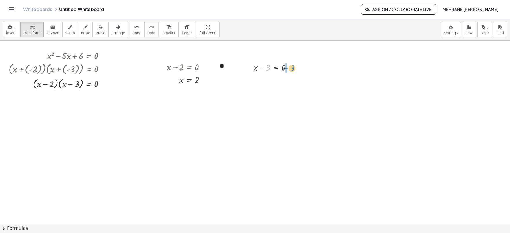
drag, startPoint x: 265, startPoint y: 68, endPoint x: 289, endPoint y: 68, distance: 24.1
click at [289, 68] on div at bounding box center [275, 67] width 48 height 13
click at [65, 31] on span "scrub" at bounding box center [70, 33] width 10 height 4
drag, startPoint x: 64, startPoint y: 59, endPoint x: 65, endPoint y: 54, distance: 4.9
click at [89, 56] on div "+ x 2 ▲ ▼ − · 4 ▲ ▼ · x + 6 ▲ ▼ = 0 ▲ ▼" at bounding box center [89, 56] width 0 height 0
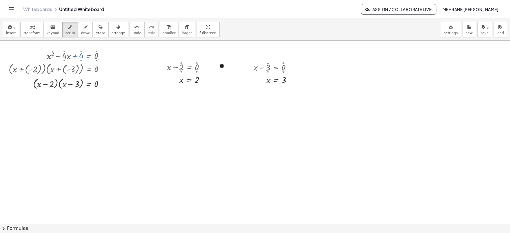
drag, startPoint x: 81, startPoint y: 59, endPoint x: 82, endPoint y: 67, distance: 8.5
click at [89, 56] on div "+ x 2 ▲ ▼ − · 4 ▲ ▼ · x + 4 ▲ ▼ = 0 ▲ ▼ · ( + x + ⬚ ) · ( + x + ⬚ ) = 0 · ( + x…" at bounding box center [89, 56] width 0 height 0
click at [40, 71] on div at bounding box center [59, 68] width 106 height 15
click at [34, 70] on div at bounding box center [59, 68] width 106 height 15
drag, startPoint x: 31, startPoint y: 30, endPoint x: 34, endPoint y: 42, distance: 11.7
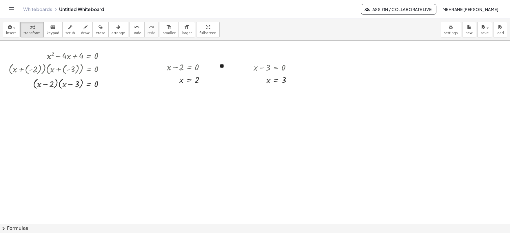
click at [31, 30] on icon "button" at bounding box center [32, 27] width 4 height 7
click at [103, 56] on div at bounding box center [103, 56] width 4 height 4
click at [118, 49] on span "Go back to this line" at bounding box center [131, 47] width 34 height 5
drag, startPoint x: 6, startPoint y: 228, endPoint x: 44, endPoint y: 150, distance: 86.9
click at [44, 150] on div "**********" at bounding box center [255, 126] width 510 height 214
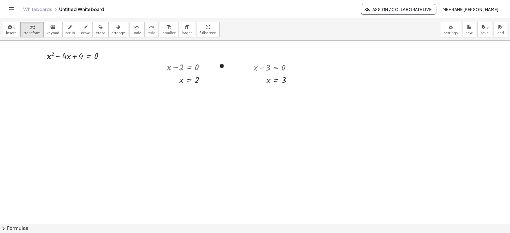
drag, startPoint x: 3, startPoint y: 227, endPoint x: 10, endPoint y: 210, distance: 18.0
click at [10, 210] on div "**********" at bounding box center [255, 126] width 510 height 214
click at [4, 229] on span "chevron_right" at bounding box center [3, 228] width 7 height 7
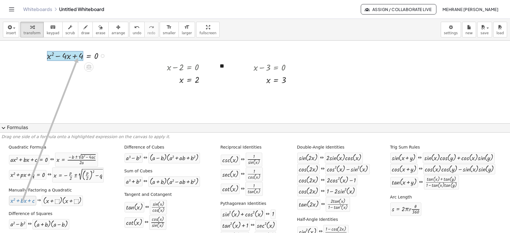
drag, startPoint x: 25, startPoint y: 199, endPoint x: 77, endPoint y: 57, distance: 150.6
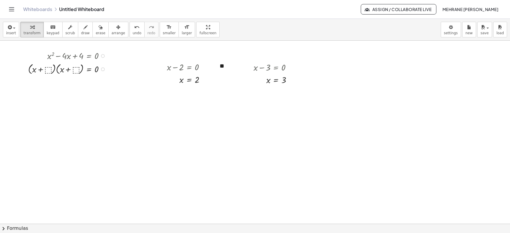
click at [48, 70] on div at bounding box center [68, 69] width 86 height 14
click at [75, 70] on div at bounding box center [64, 68] width 96 height 15
click at [29, 70] on div at bounding box center [58, 68] width 105 height 15
click at [68, 85] on div at bounding box center [58, 83] width 105 height 15
click at [112, 28] on div "button" at bounding box center [119, 26] width 14 height 7
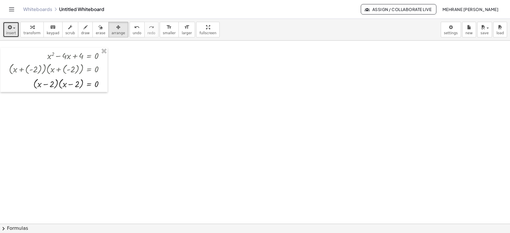
click at [10, 33] on span "insert" at bounding box center [11, 33] width 10 height 4
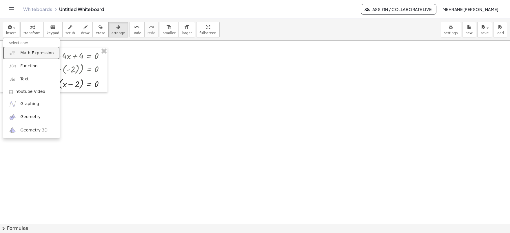
click at [22, 55] on span "Math Expression" at bounding box center [36, 53] width 33 height 6
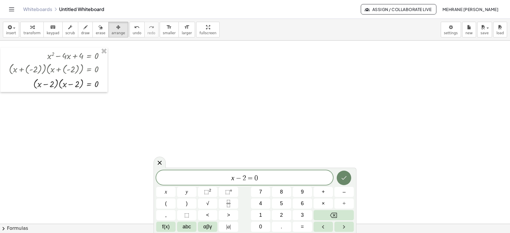
click at [347, 180] on icon "Done" at bounding box center [343, 177] width 7 height 7
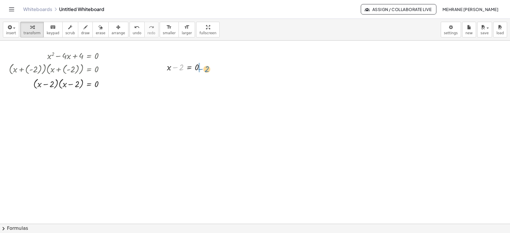
drag, startPoint x: 179, startPoint y: 69, endPoint x: 205, endPoint y: 71, distance: 25.5
click at [205, 70] on div at bounding box center [188, 66] width 48 height 13
click at [112, 31] on span "arrange" at bounding box center [119, 33] width 14 height 4
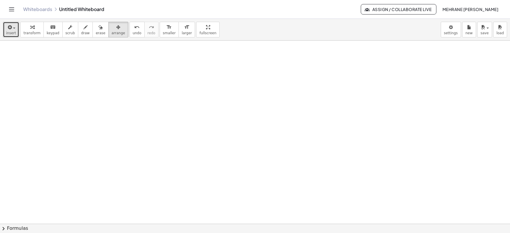
click at [6, 32] on button "insert" at bounding box center [11, 30] width 16 height 16
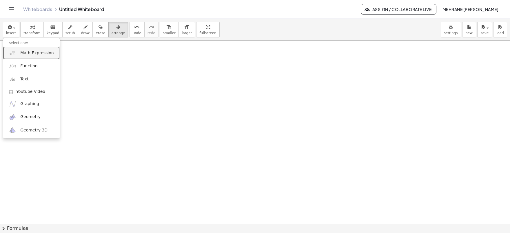
click at [19, 52] on link "Math Expression" at bounding box center [31, 52] width 56 height 13
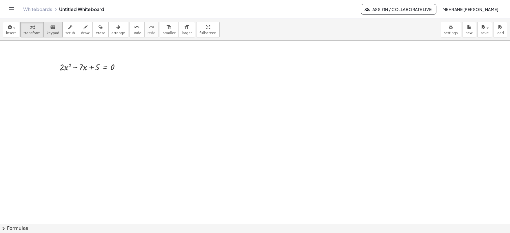
click at [54, 30] on div "keyboard" at bounding box center [53, 26] width 13 height 7
click at [106, 67] on div at bounding box center [86, 67] width 55 height 10
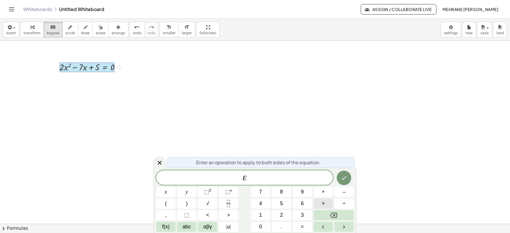
click at [323, 205] on span "×" at bounding box center [323, 203] width 3 height 8
click at [282, 216] on span "2" at bounding box center [281, 215] width 3 height 8
click at [343, 175] on icon "Done" at bounding box center [343, 177] width 7 height 7
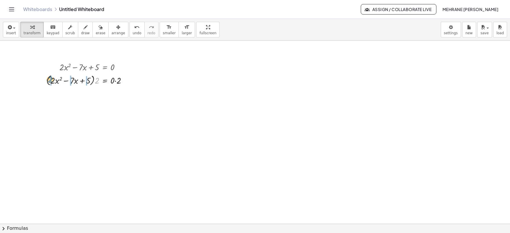
drag, startPoint x: 96, startPoint y: 81, endPoint x: 50, endPoint y: 80, distance: 46.9
click at [50, 80] on div at bounding box center [88, 80] width 91 height 14
click at [118, 94] on div at bounding box center [88, 93] width 91 height 13
click at [6, 229] on span "chevron_right" at bounding box center [3, 228] width 7 height 7
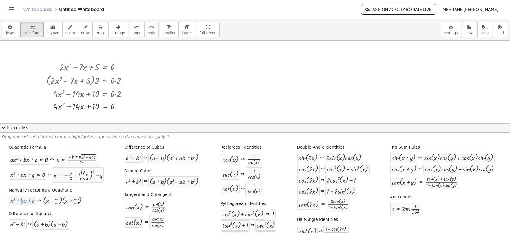
drag, startPoint x: 23, startPoint y: 200, endPoint x: 20, endPoint y: 203, distance: 3.5
click at [5, 127] on span "expand_more" at bounding box center [3, 127] width 7 height 7
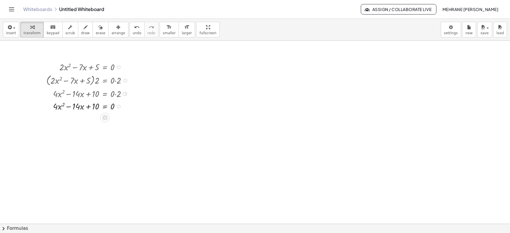
click at [120, 67] on div at bounding box center [119, 67] width 4 height 4
click at [133, 56] on span "Go back to this line" at bounding box center [147, 58] width 34 height 5
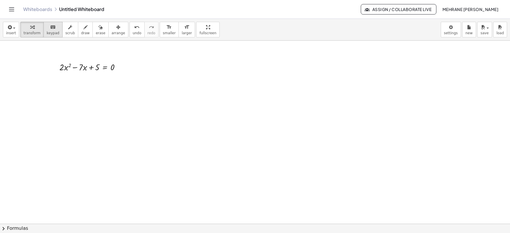
click at [48, 33] on span "keypad" at bounding box center [53, 33] width 13 height 4
click at [23, 31] on span "transform" at bounding box center [31, 33] width 17 height 4
click at [106, 69] on div at bounding box center [91, 66] width 71 height 13
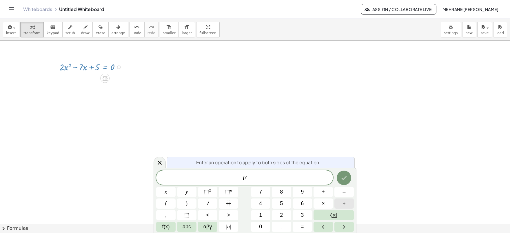
click at [343, 204] on span "÷" at bounding box center [344, 203] width 3 height 8
click at [344, 181] on button "Done" at bounding box center [344, 177] width 14 height 14
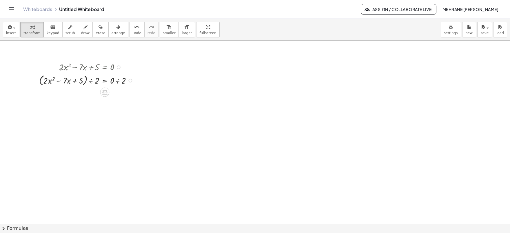
click at [93, 81] on div at bounding box center [87, 80] width 103 height 14
drag, startPoint x: 96, startPoint y: 82, endPoint x: 54, endPoint y: 82, distance: 42.0
click at [54, 82] on div at bounding box center [87, 80] width 103 height 14
click at [92, 84] on div at bounding box center [87, 80] width 103 height 14
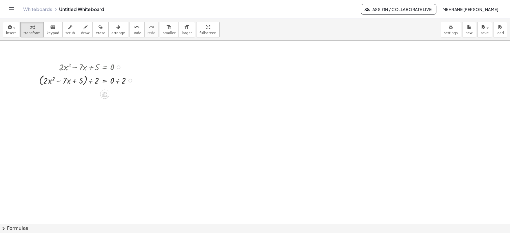
click at [92, 84] on div at bounding box center [90, 80] width 97 height 18
drag, startPoint x: 96, startPoint y: 100, endPoint x: 57, endPoint y: 101, distance: 39.7
click at [120, 116] on div at bounding box center [87, 114] width 103 height 18
click at [105, 114] on div "( + · 2 · x 2 − · 7 · x + 5 ) 2 = · 0 ÷ 2 · ·" at bounding box center [105, 114] width 0 height 0
click at [74, 115] on div at bounding box center [87, 114] width 103 height 18
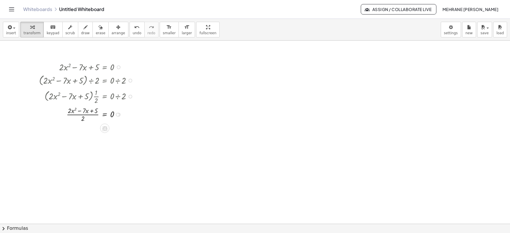
click at [71, 114] on div at bounding box center [87, 114] width 103 height 18
click at [72, 115] on div at bounding box center [87, 114] width 103 height 18
drag, startPoint x: 82, startPoint y: 118, endPoint x: 71, endPoint y: 114, distance: 11.8
click at [71, 114] on div at bounding box center [87, 114] width 103 height 18
click at [4, 229] on span "chevron_right" at bounding box center [3, 228] width 7 height 7
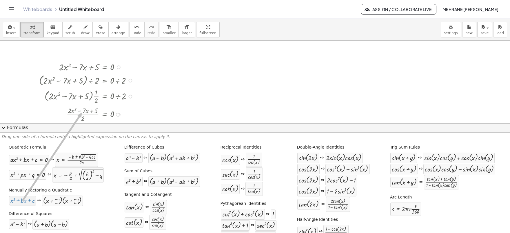
drag, startPoint x: 22, startPoint y: 200, endPoint x: 81, endPoint y: 112, distance: 105.7
click at [3, 127] on span "expand_more" at bounding box center [3, 127] width 7 height 7
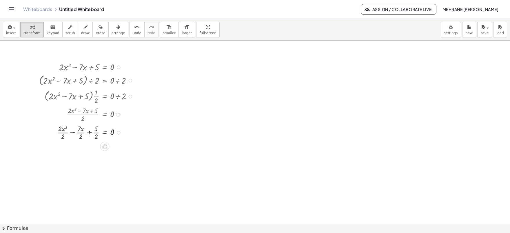
click at [62, 130] on div at bounding box center [87, 132] width 103 height 18
click at [61, 133] on div at bounding box center [87, 132] width 103 height 18
click at [6, 228] on span "chevron_right" at bounding box center [3, 228] width 7 height 7
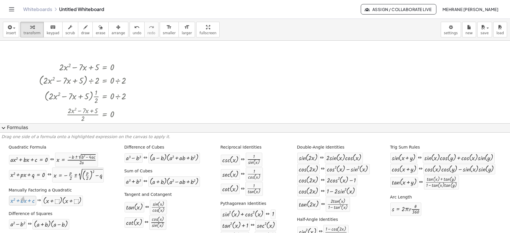
drag, startPoint x: 20, startPoint y: 200, endPoint x: 23, endPoint y: 196, distance: 5.5
drag, startPoint x: 156, startPoint y: 80, endPoint x: 161, endPoint y: 63, distance: 17.6
click at [6, 128] on span "expand_more" at bounding box center [3, 127] width 7 height 7
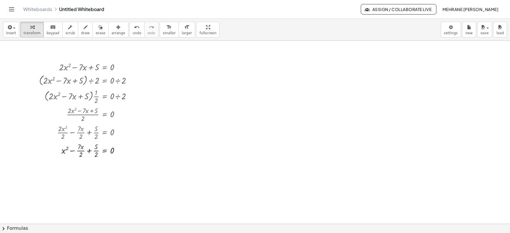
drag, startPoint x: 156, startPoint y: 157, endPoint x: 159, endPoint y: 134, distance: 23.1
drag, startPoint x: 156, startPoint y: 154, endPoint x: 150, endPoint y: 174, distance: 21.5
drag, startPoint x: 134, startPoint y: 189, endPoint x: 141, endPoint y: 162, distance: 27.4
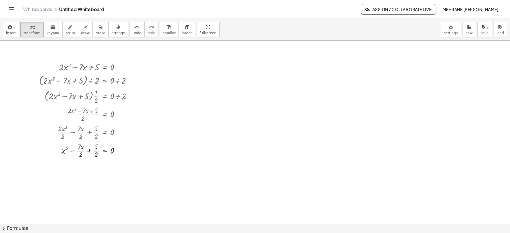
drag, startPoint x: 123, startPoint y: 167, endPoint x: 122, endPoint y: 179, distance: 11.9
drag, startPoint x: 122, startPoint y: 179, endPoint x: 103, endPoint y: 185, distance: 20.1
drag, startPoint x: 192, startPoint y: 28, endPoint x: 193, endPoint y: 68, distance: 40.3
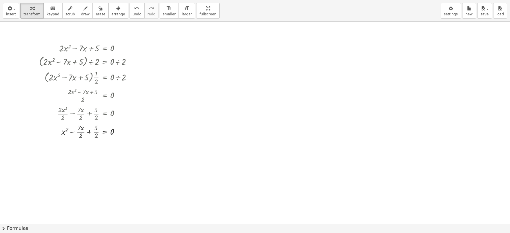
click at [193, 68] on div "**********" at bounding box center [255, 116] width 510 height 233
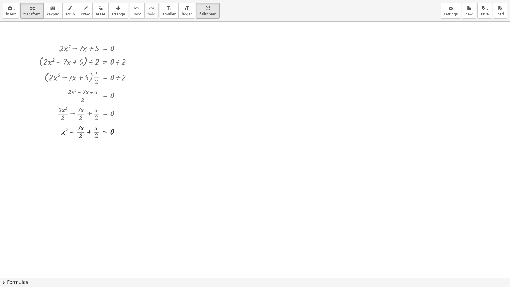
drag, startPoint x: 192, startPoint y: 14, endPoint x: 192, endPoint y: -26, distance: 40.6
click at [192, 0] on html "**********" at bounding box center [255, 143] width 510 height 287
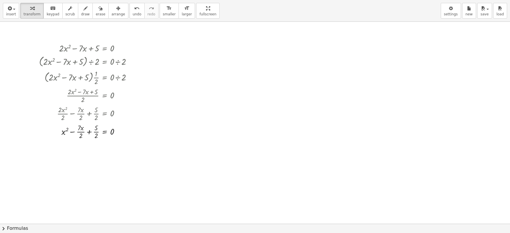
drag, startPoint x: 148, startPoint y: 167, endPoint x: 138, endPoint y: 123, distance: 44.6
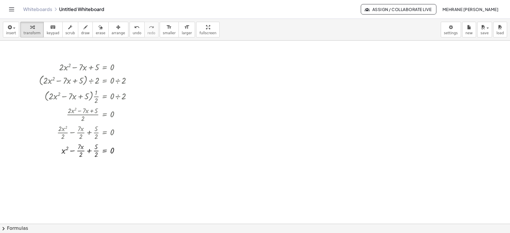
click at [162, 34] on button "format_size smaller" at bounding box center [169, 30] width 19 height 16
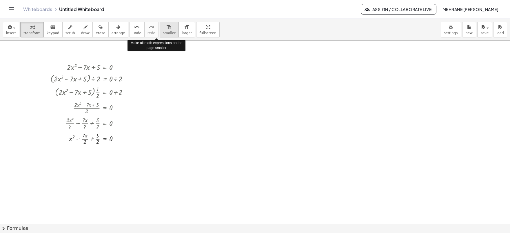
click at [163, 34] on span "smaller" at bounding box center [169, 33] width 13 height 4
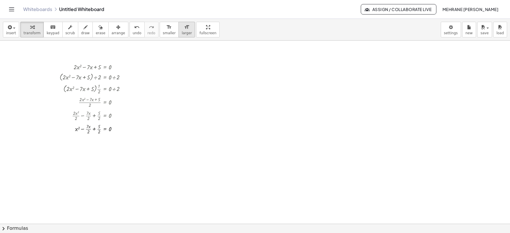
click at [184, 30] on icon "format_size" at bounding box center [187, 27] width 6 height 7
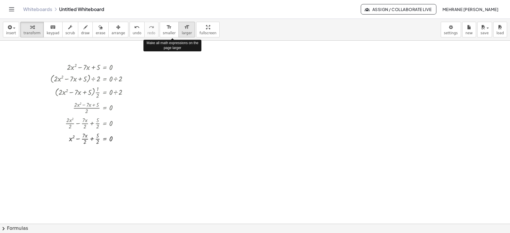
click at [184, 30] on icon "format_size" at bounding box center [187, 27] width 6 height 7
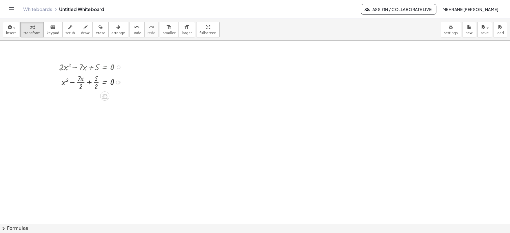
drag, startPoint x: 119, startPoint y: 150, endPoint x: 119, endPoint y: 80, distance: 69.5
click at [119, 81] on div at bounding box center [119, 83] width 4 height 4
click at [5, 230] on span "chevron_right" at bounding box center [3, 228] width 7 height 7
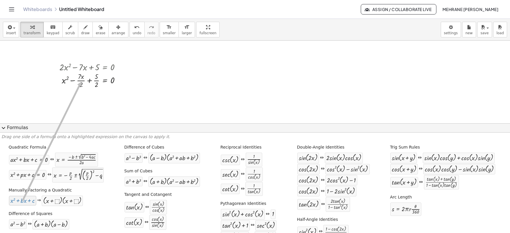
drag, startPoint x: 17, startPoint y: 201, endPoint x: 80, endPoint y: 81, distance: 134.9
drag, startPoint x: 268, startPoint y: 99, endPoint x: 270, endPoint y: 102, distance: 3.8
